Goal: Information Seeking & Learning: Learn about a topic

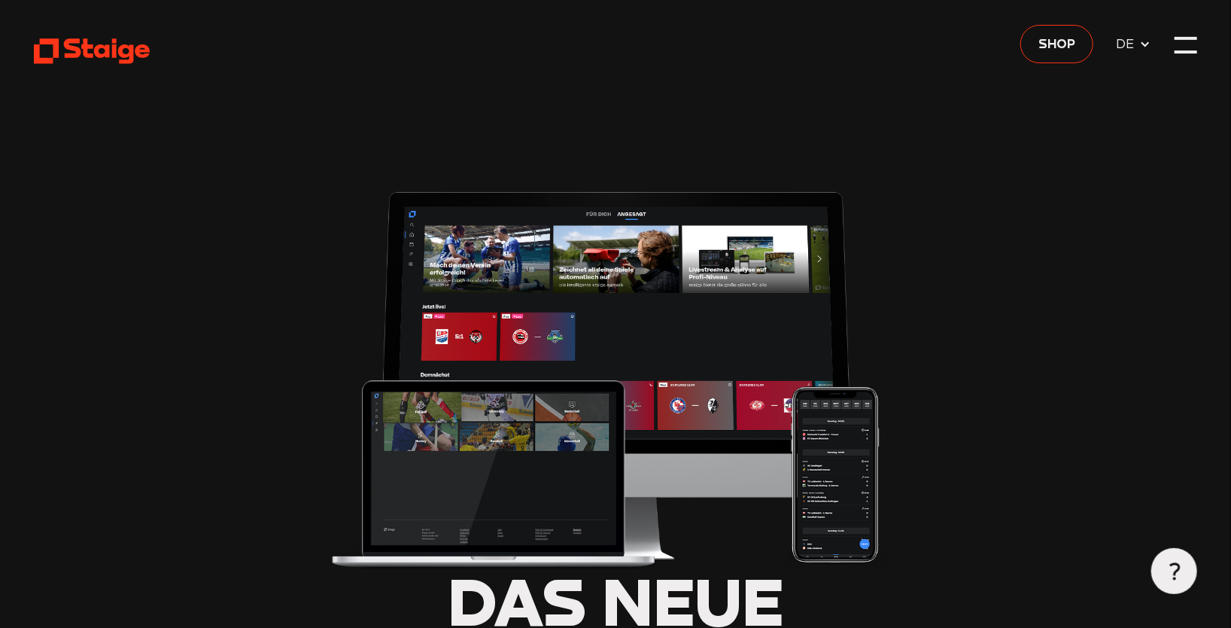
type input "0.8"
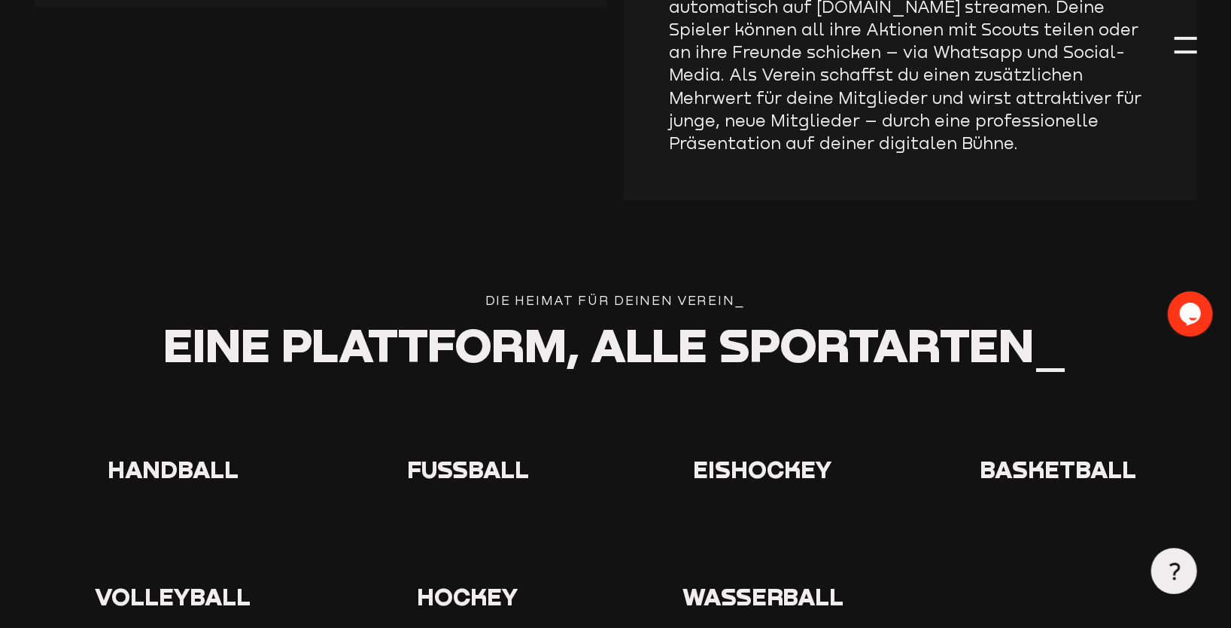
scroll to position [2709, 0]
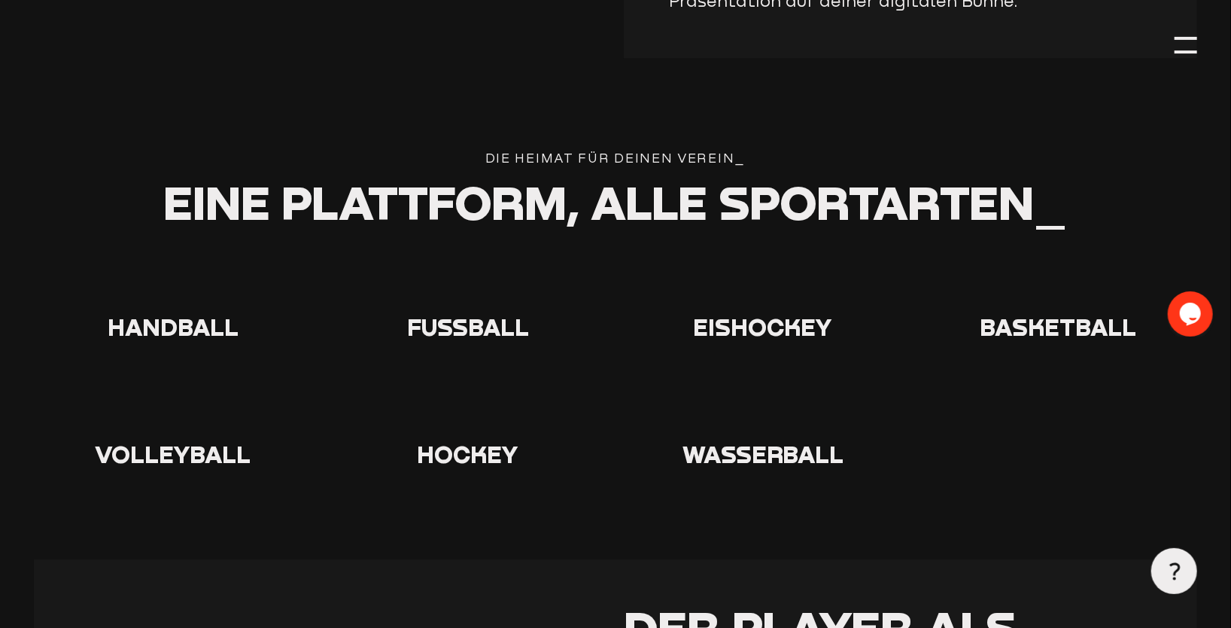
click at [171, 448] on span "Volleyball" at bounding box center [173, 454] width 156 height 28
click at [171, 421] on div at bounding box center [173, 413] width 278 height 53
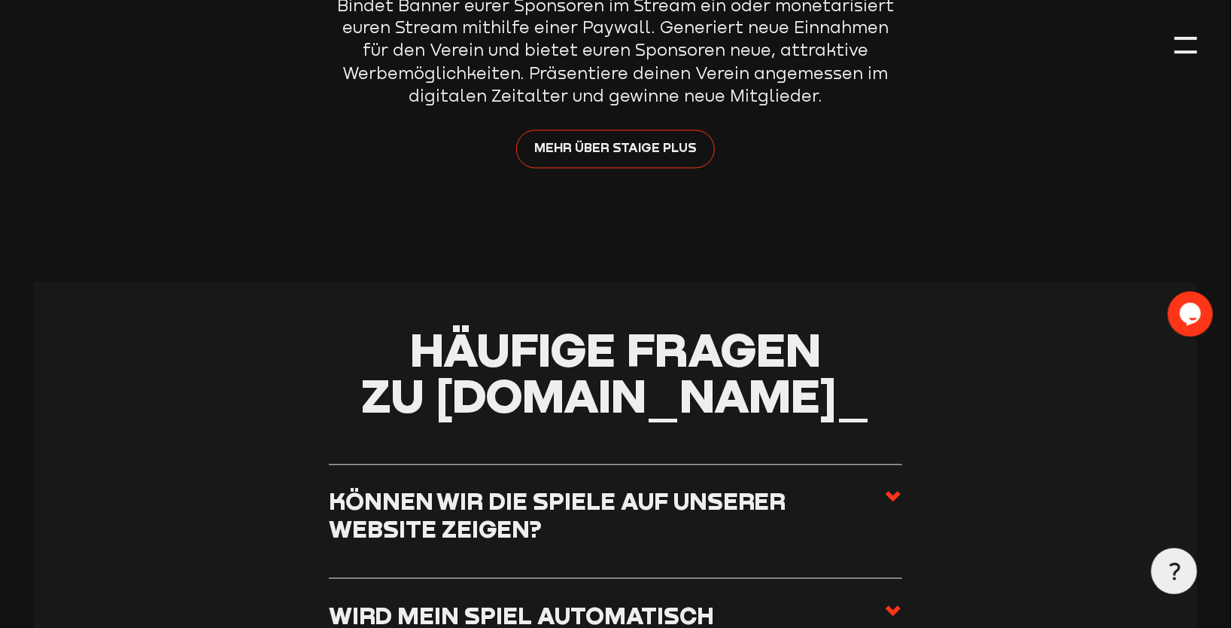
scroll to position [5192, 0]
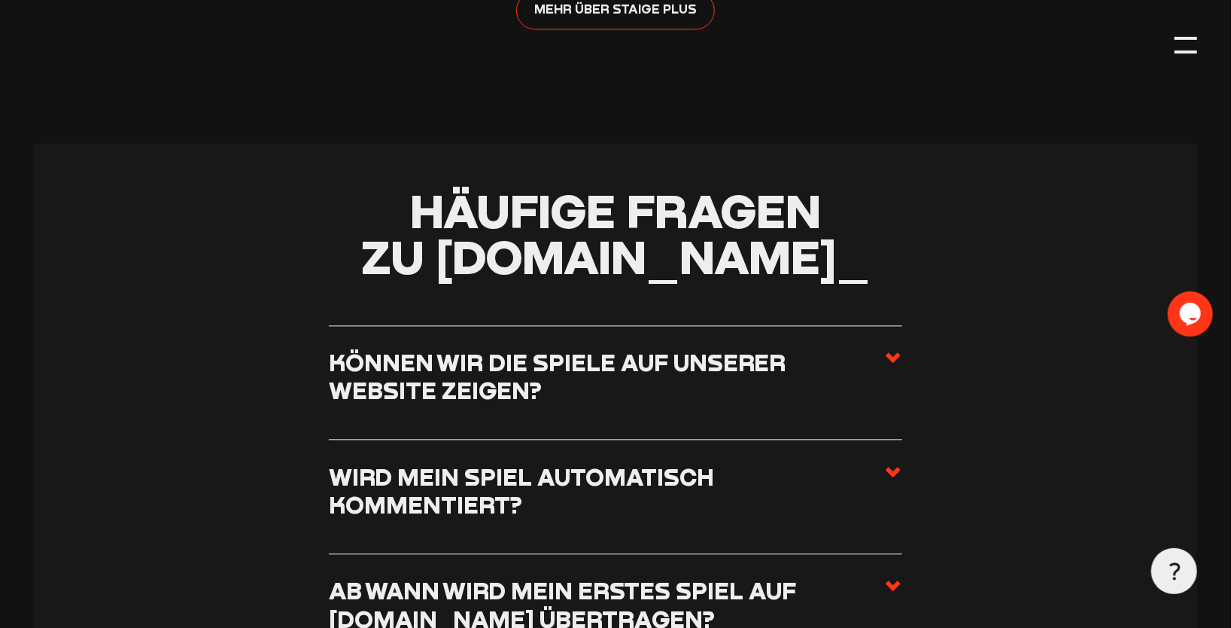
click at [774, 348] on h3 "Können wir die Spiele auf unserer Website zeigen?" at bounding box center [606, 376] width 555 height 56
click at [0, 0] on input "Können wir die Spiele auf unserer Website zeigen?" at bounding box center [0, 0] width 0 height 0
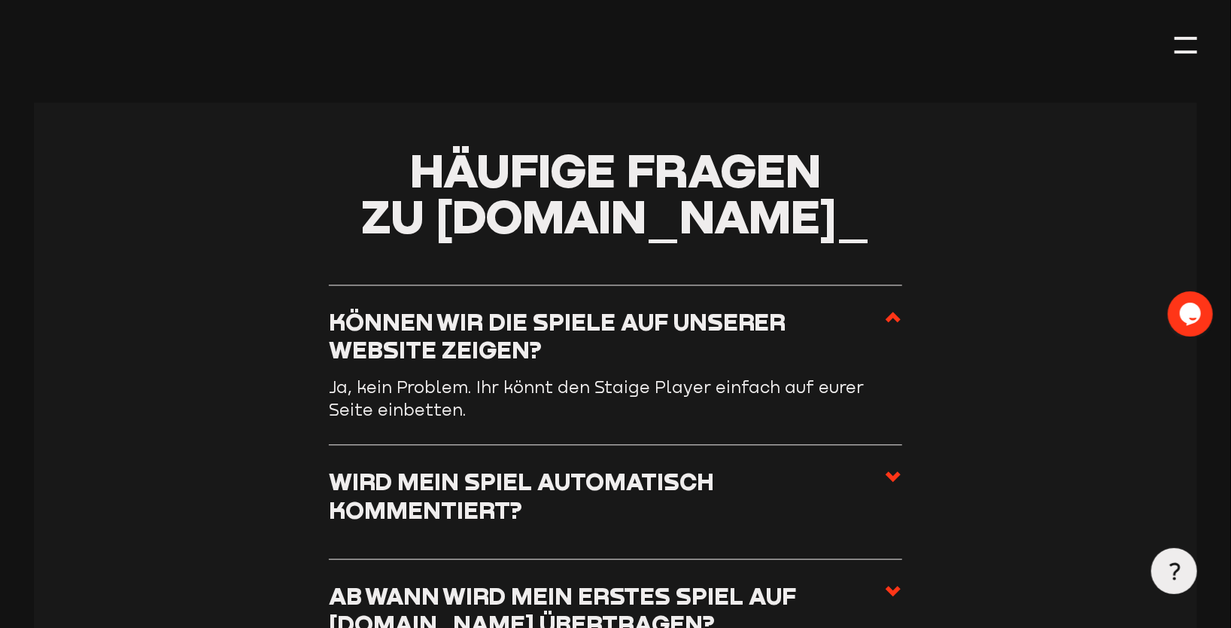
scroll to position [5268, 0]
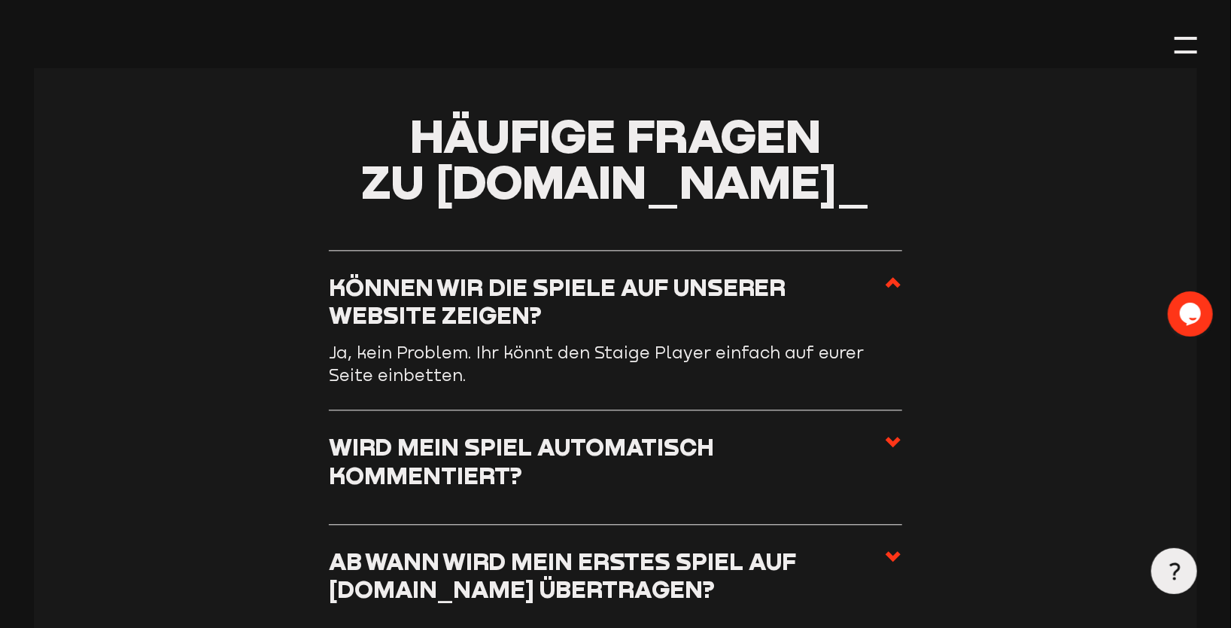
click at [521, 439] on h3 "Wird mein Spiel automatisch kommentiert?" at bounding box center [606, 461] width 555 height 56
click at [0, 0] on input "Wird mein Spiel automatisch kommentiert?" at bounding box center [0, 0] width 0 height 0
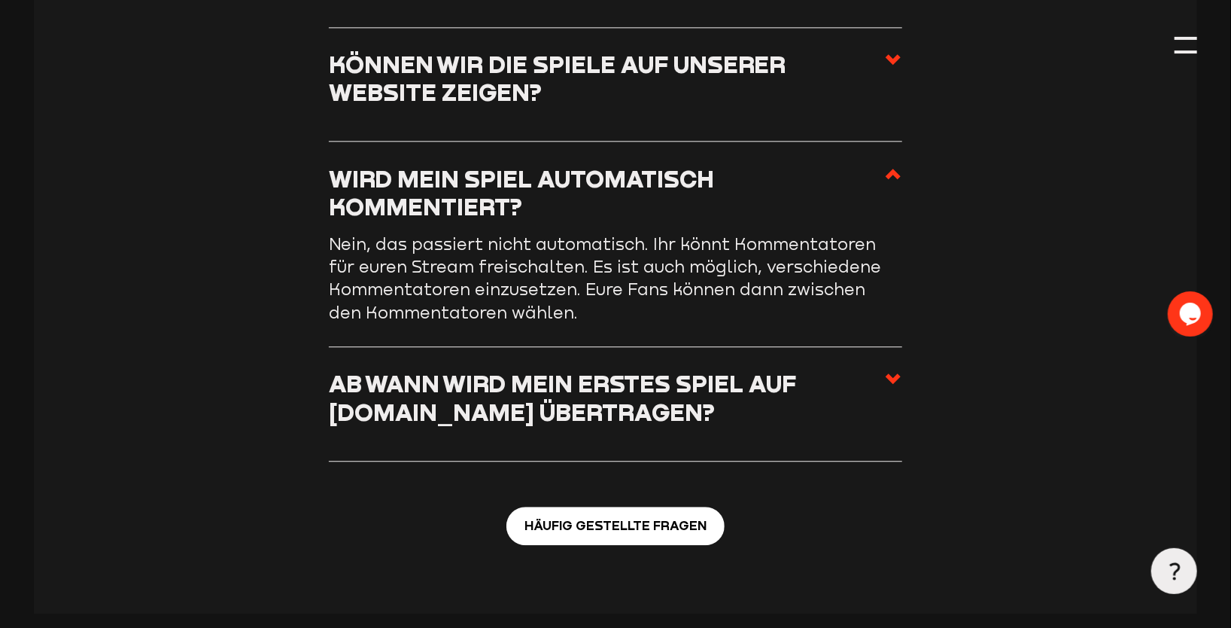
scroll to position [5493, 0]
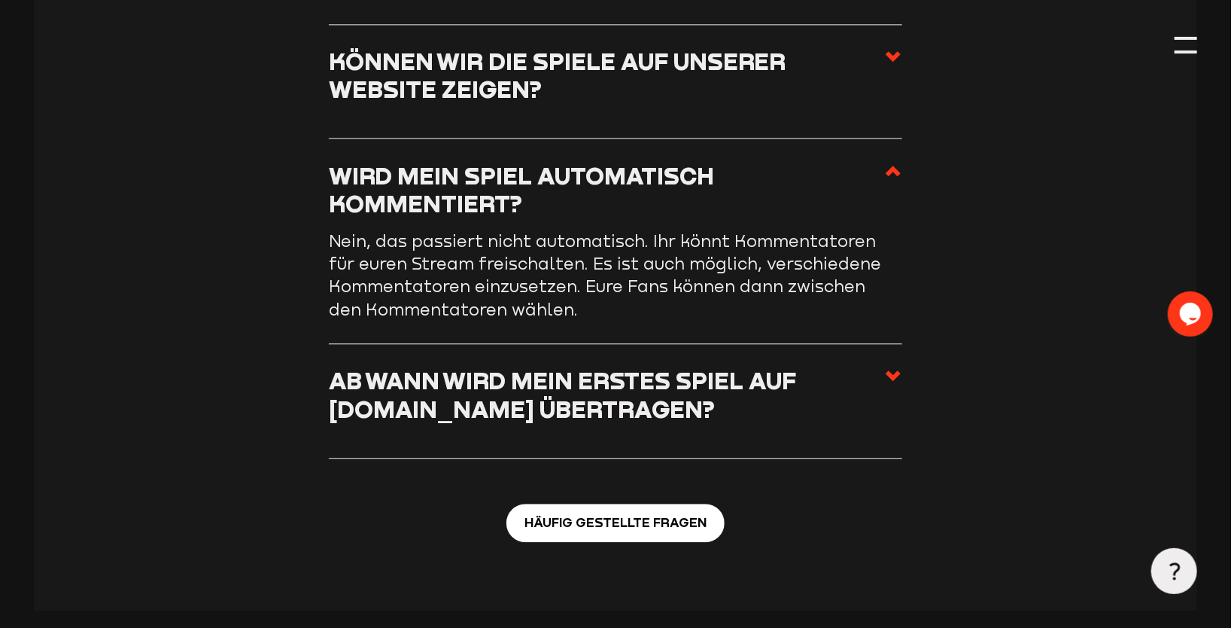
click at [476, 382] on h3 "Ab wann wird mein erstes Spiel auf Staige.tv übertragen?" at bounding box center [606, 394] width 555 height 56
click at [0, 0] on input "Ab wann wird mein erstes Spiel auf Staige.tv übertragen?" at bounding box center [0, 0] width 0 height 0
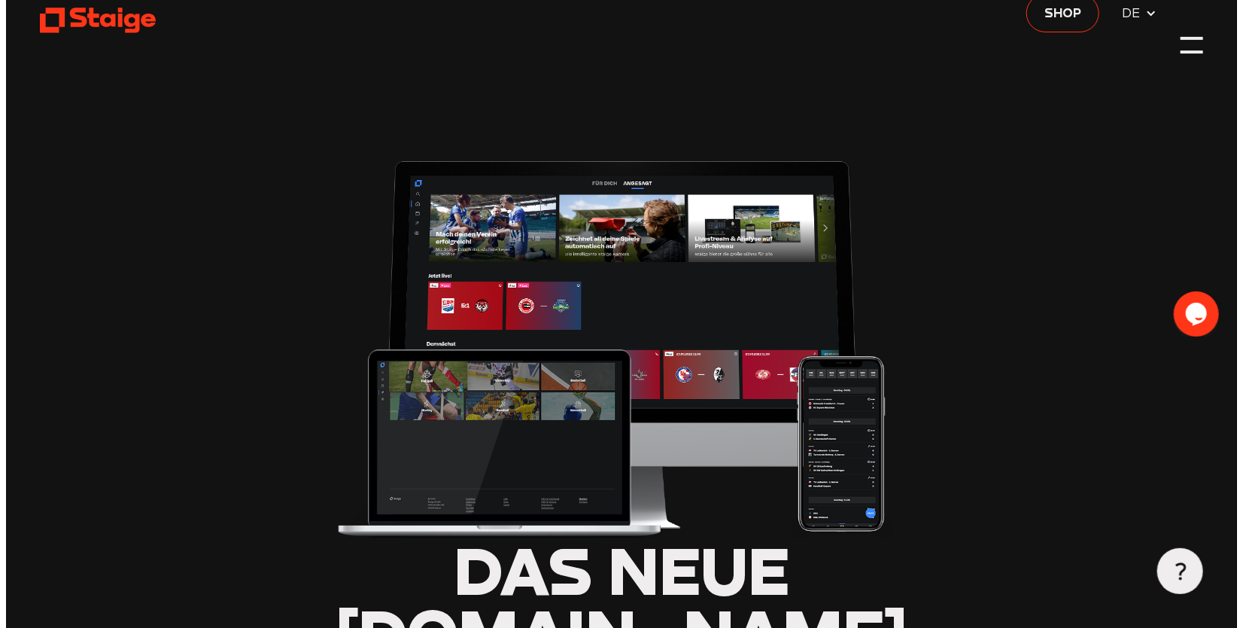
scroll to position [0, 0]
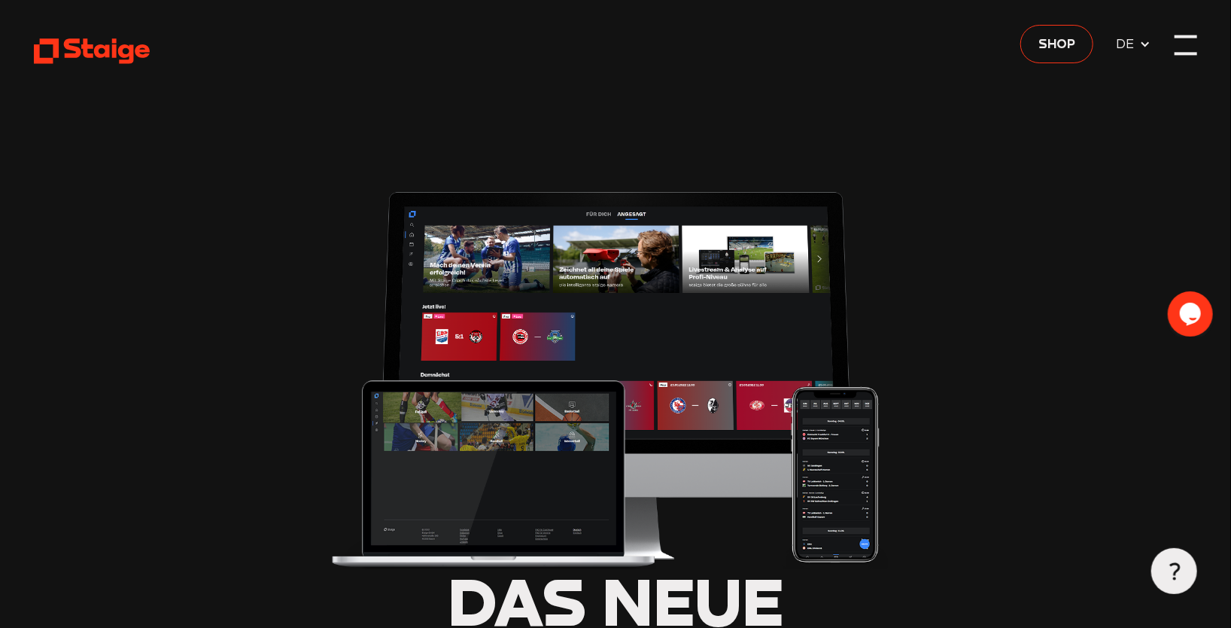
click at [1196, 53] on div at bounding box center [1186, 54] width 23 height 3
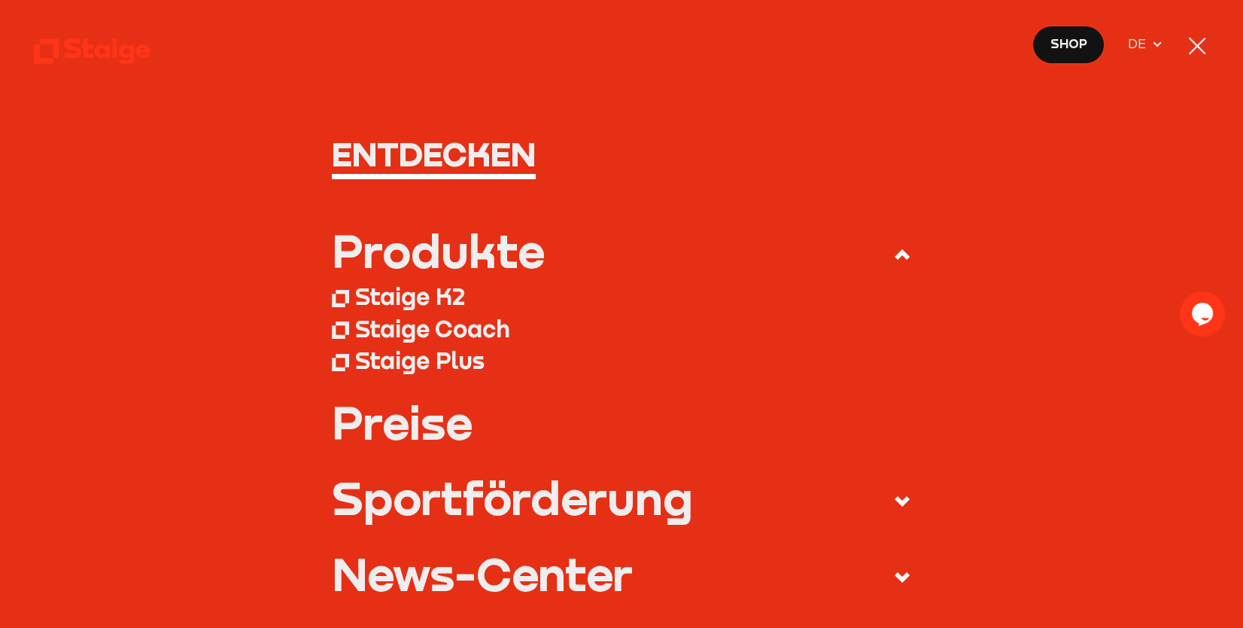
click at [376, 301] on div "Staige K2" at bounding box center [410, 296] width 110 height 29
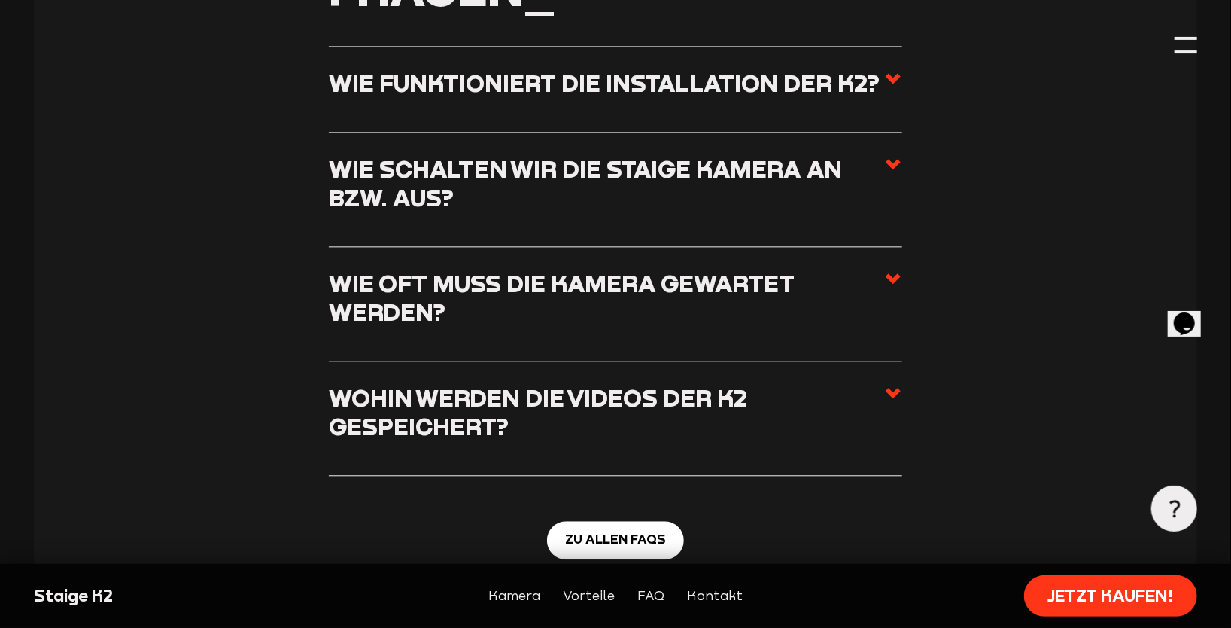
scroll to position [5418, 0]
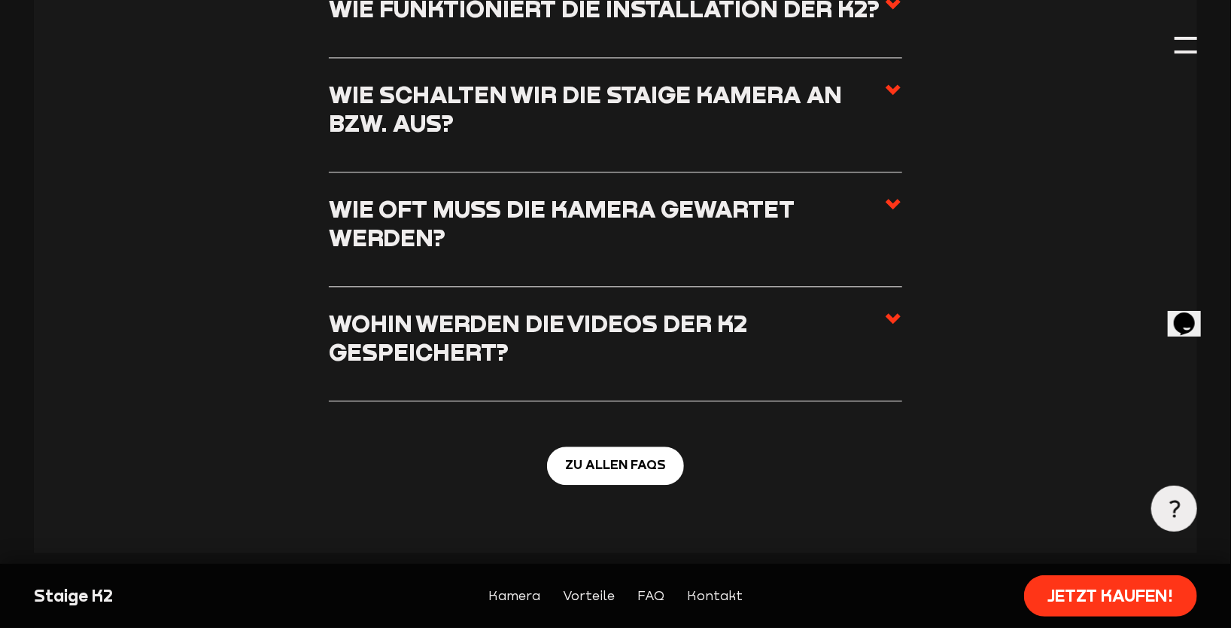
click at [414, 309] on h3 "Wohin werden die Videos der K2  gespeichert?" at bounding box center [606, 337] width 555 height 56
click at [0, 0] on input "Wohin werden die Videos der K2  gespeichert?" at bounding box center [0, 0] width 0 height 0
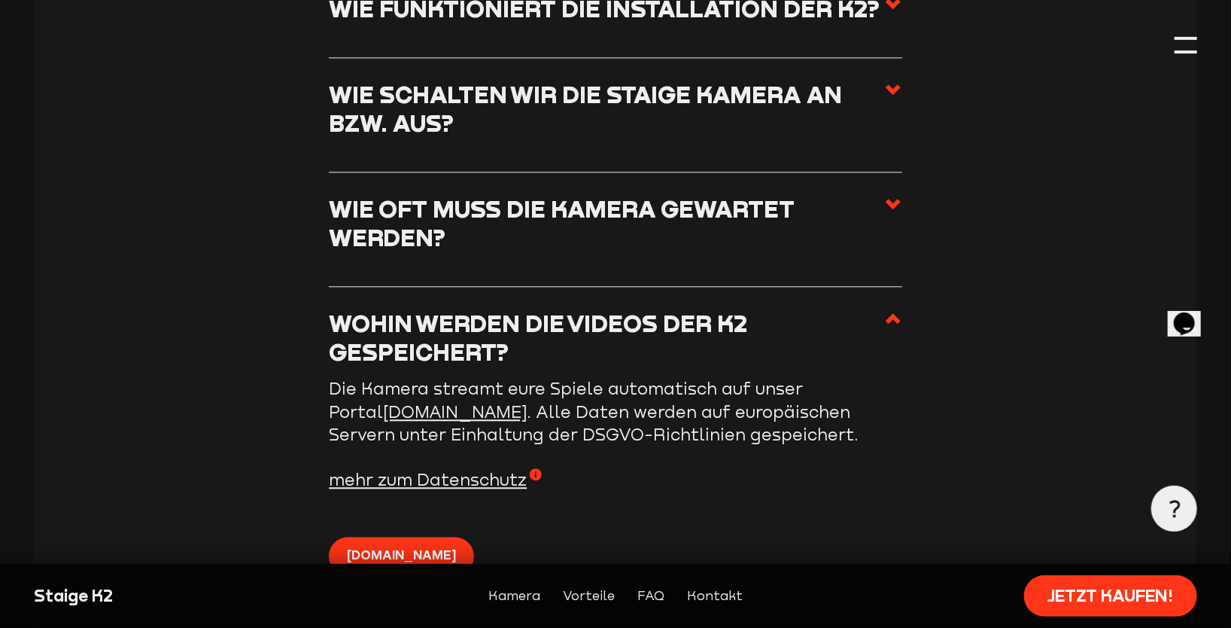
click at [467, 468] on span "mehr zum Datenschutz" at bounding box center [435, 479] width 213 height 23
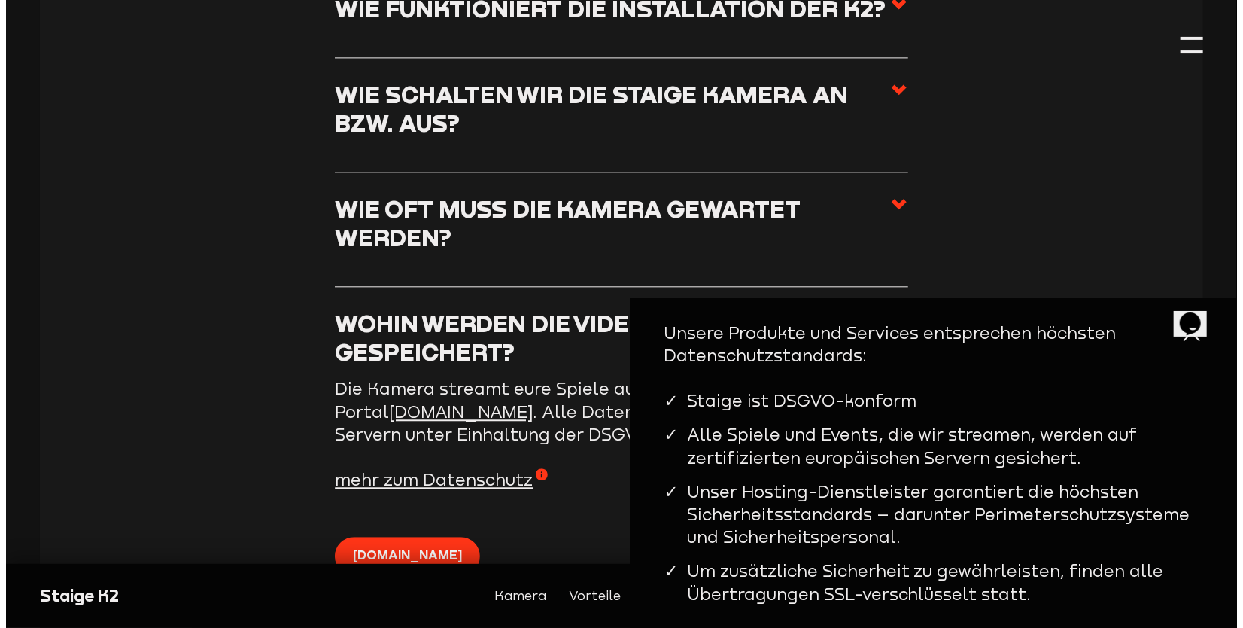
scroll to position [5435, 0]
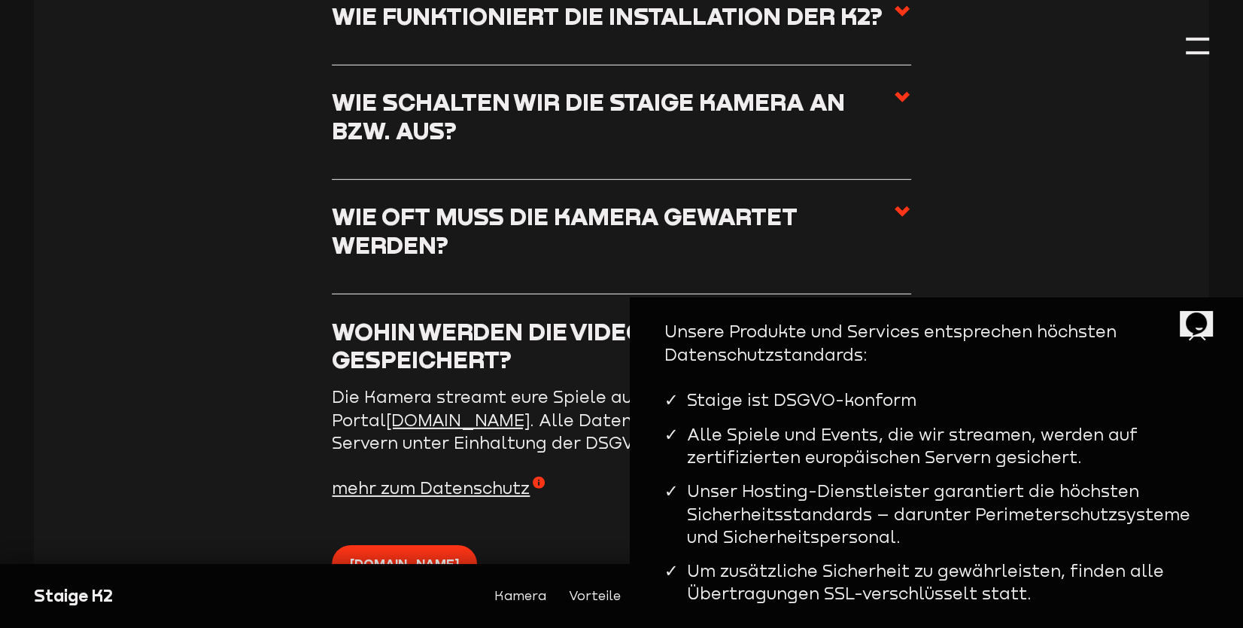
click at [591, 503] on article "Die Kamera streamt eure Spiele automatisch auf unser Portal [DOMAIN_NAME] . All…" at bounding box center [621, 495] width 579 height 220
click at [1186, 337] on div at bounding box center [1197, 331] width 23 height 23
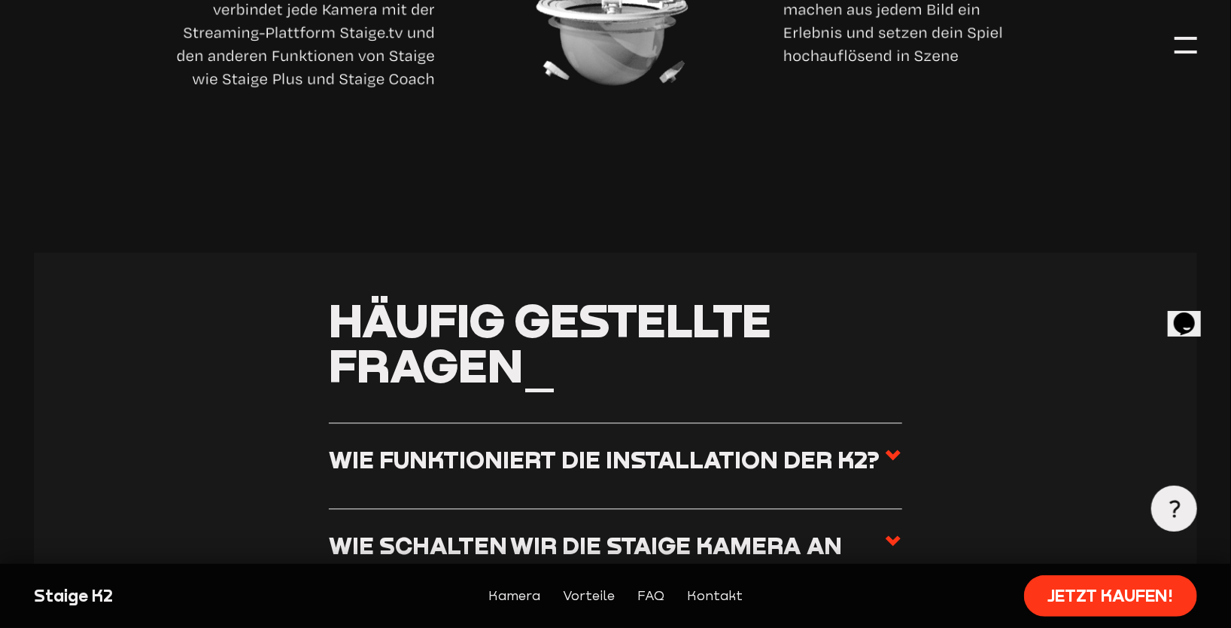
scroll to position [5493, 0]
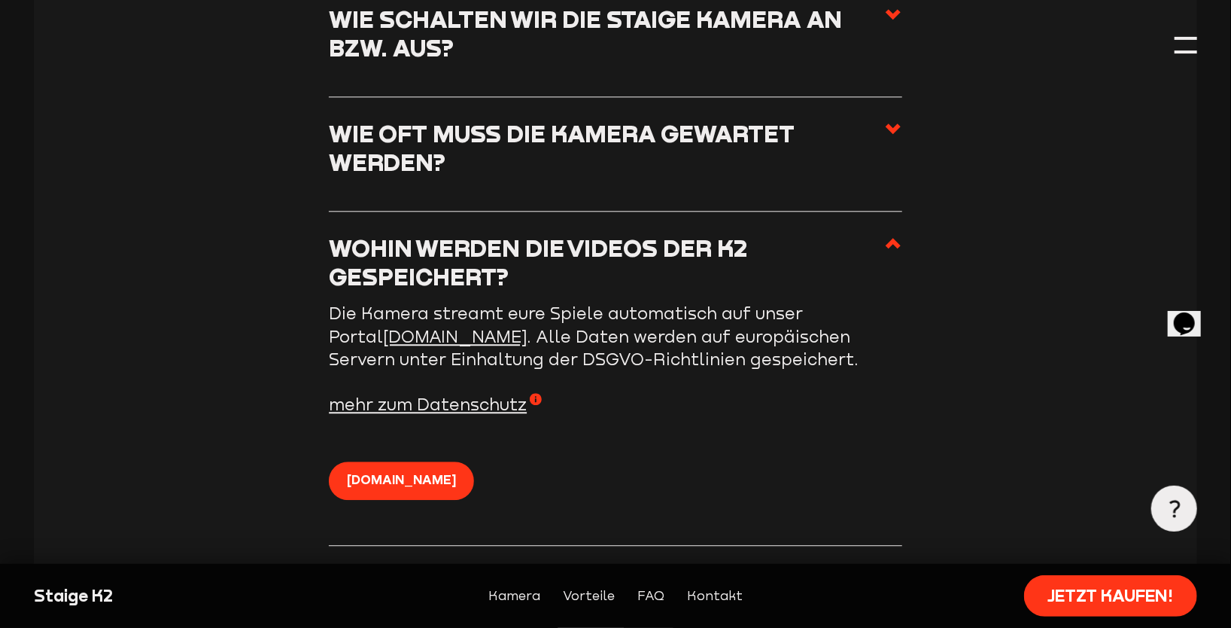
click at [698, 597] on link "Kontakt" at bounding box center [715, 595] width 56 height 20
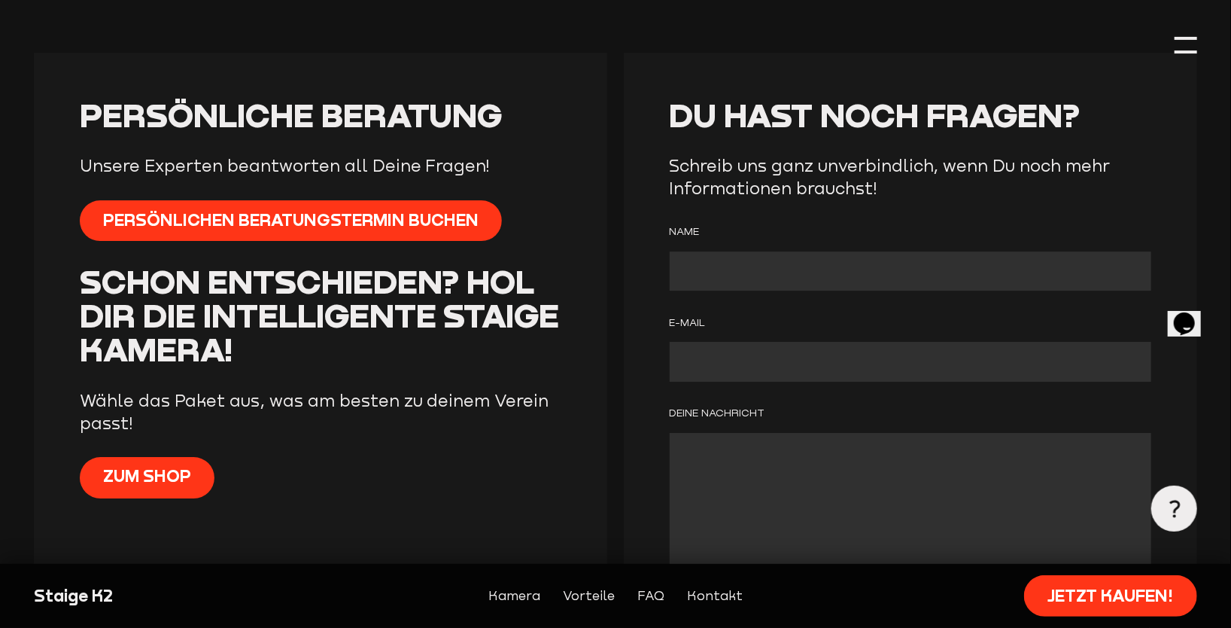
scroll to position [6241, 0]
